Goal: Transaction & Acquisition: Subscribe to service/newsletter

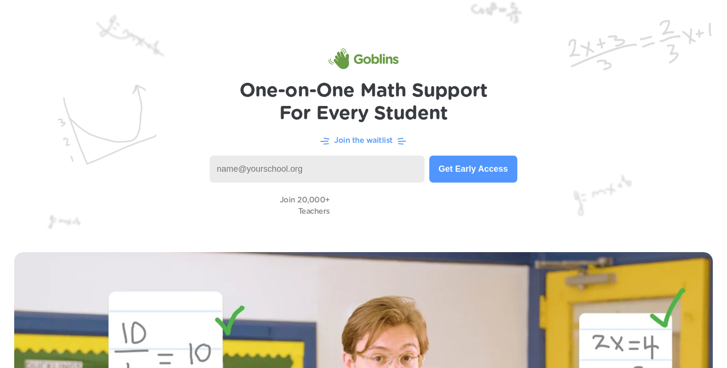
click at [469, 181] on button "Get Early Access" at bounding box center [474, 169] width 88 height 27
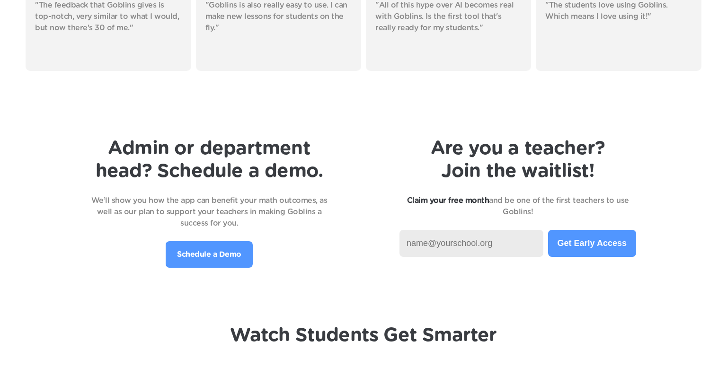
scroll to position [1963, 0]
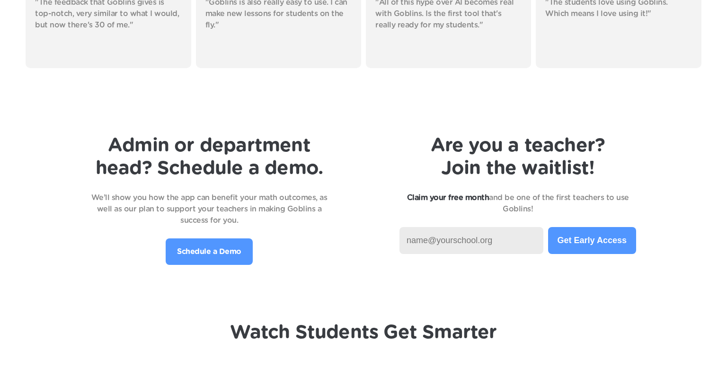
click at [208, 247] on p "Schedule a Demo" at bounding box center [209, 251] width 64 height 11
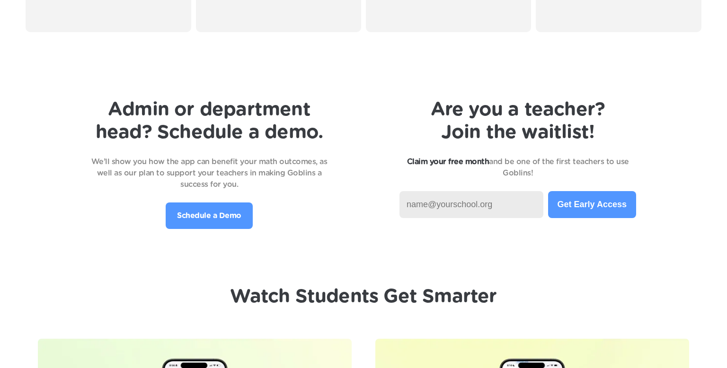
scroll to position [1985, 0]
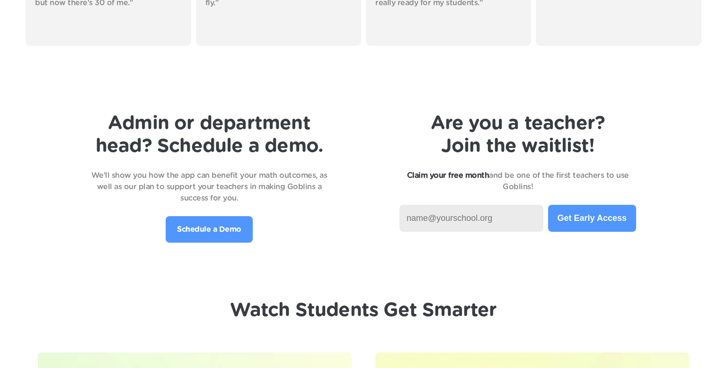
click at [606, 218] on button "Get Early Access" at bounding box center [592, 218] width 88 height 27
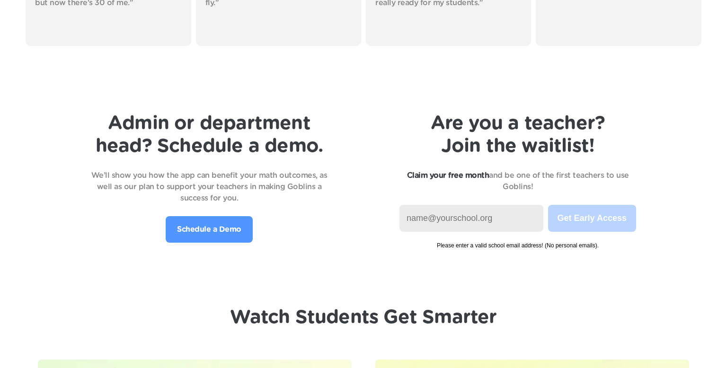
click at [477, 211] on input at bounding box center [472, 218] width 144 height 27
click at [476, 215] on input at bounding box center [472, 218] width 144 height 27
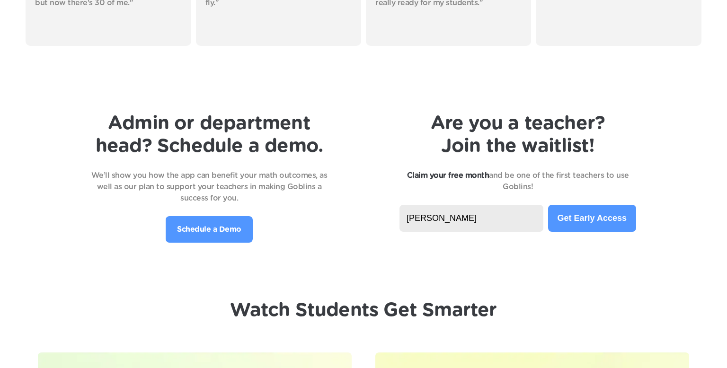
type input "[PERSON_NAME]"
type input "[PERSON_NAME].[PERSON_NAME]"
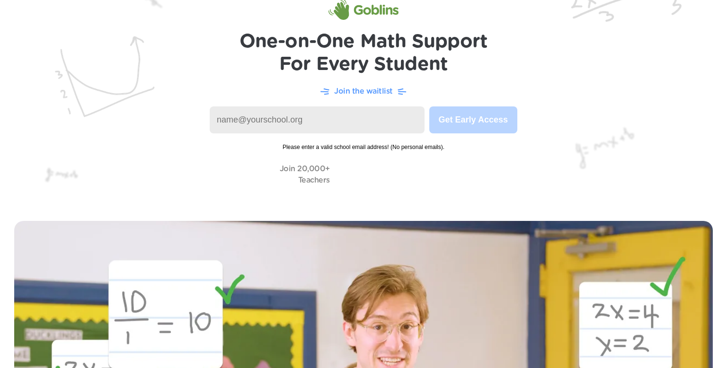
scroll to position [0, 0]
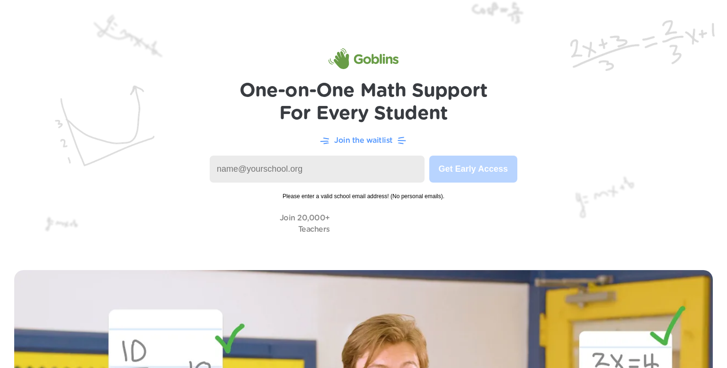
click at [357, 176] on input at bounding box center [317, 169] width 215 height 27
click at [350, 142] on p "Join the waitlist" at bounding box center [363, 140] width 59 height 11
click at [354, 140] on p "Join the waitlist" at bounding box center [363, 140] width 59 height 11
